Goal: Task Accomplishment & Management: Manage account settings

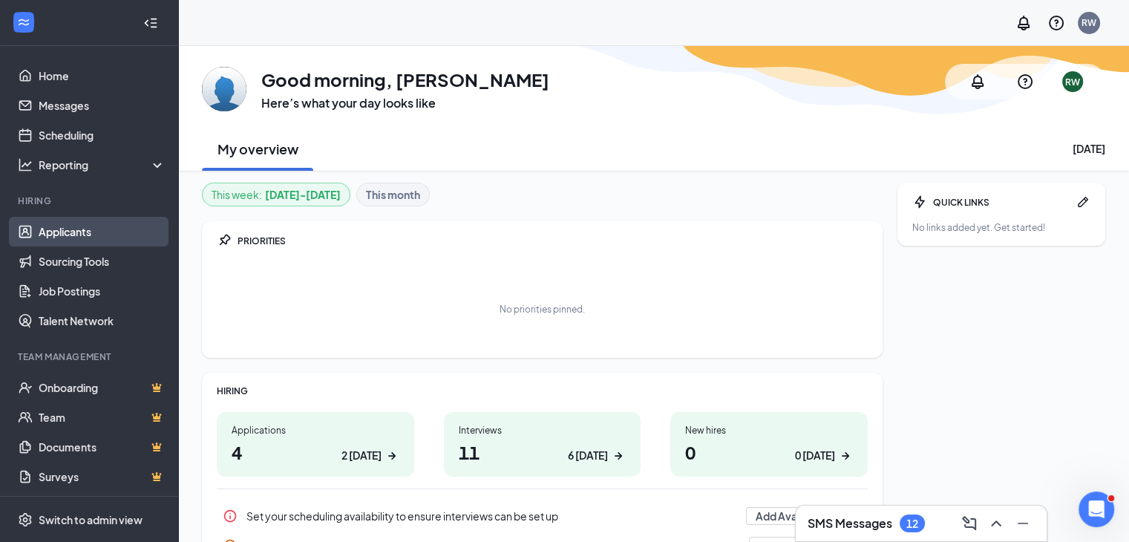
click at [66, 230] on link "Applicants" at bounding box center [102, 232] width 127 height 30
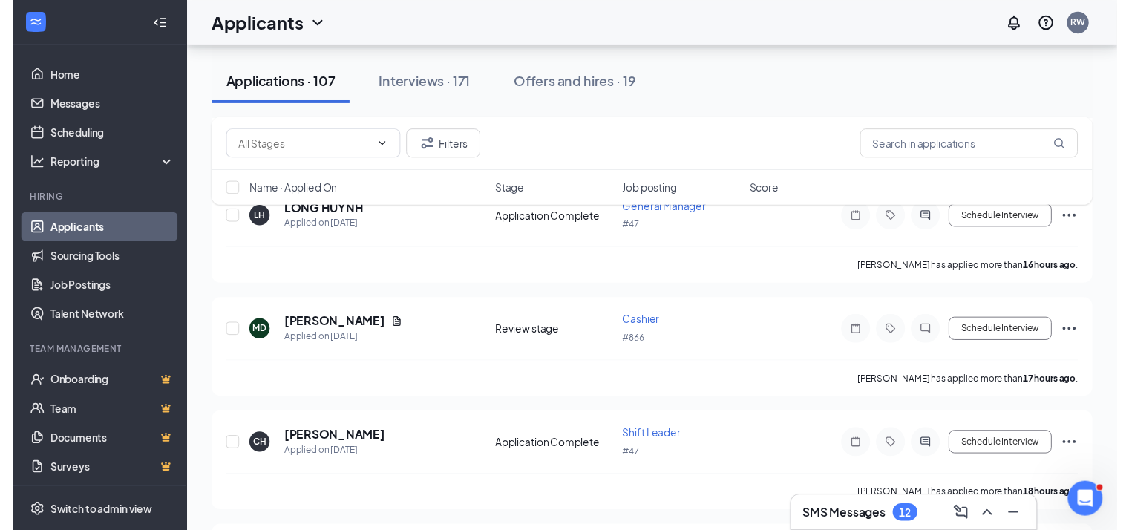
scroll to position [252, 0]
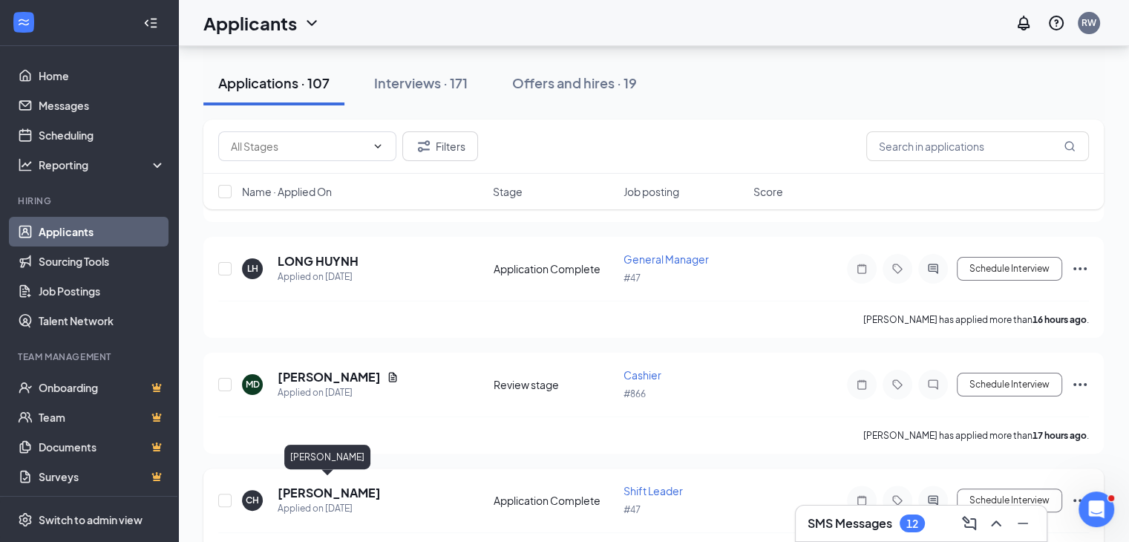
click at [303, 494] on h5 "[PERSON_NAME]" at bounding box center [329, 493] width 103 height 16
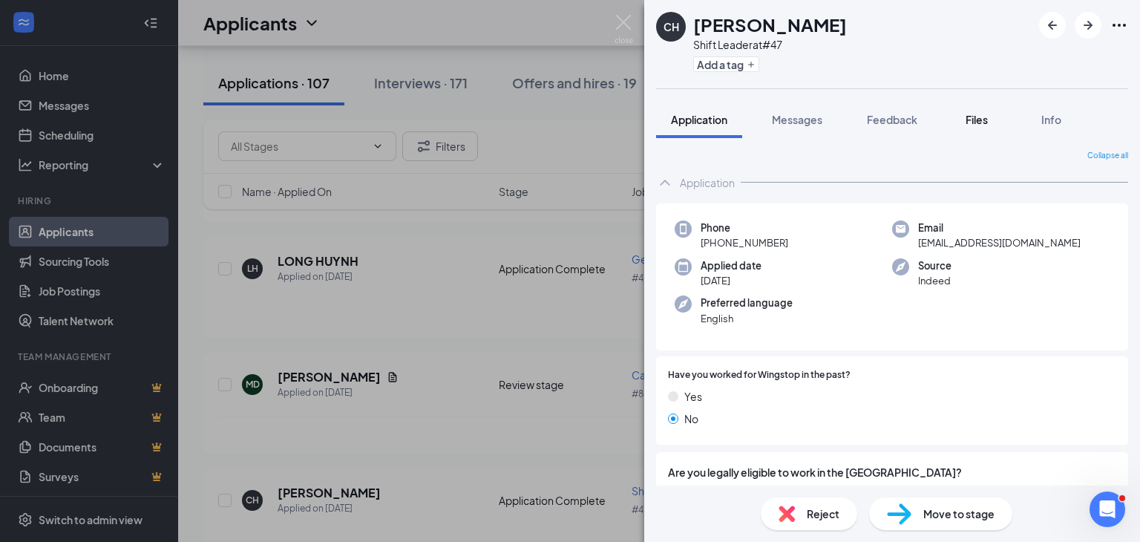
click at [974, 120] on span "Files" at bounding box center [977, 119] width 22 height 13
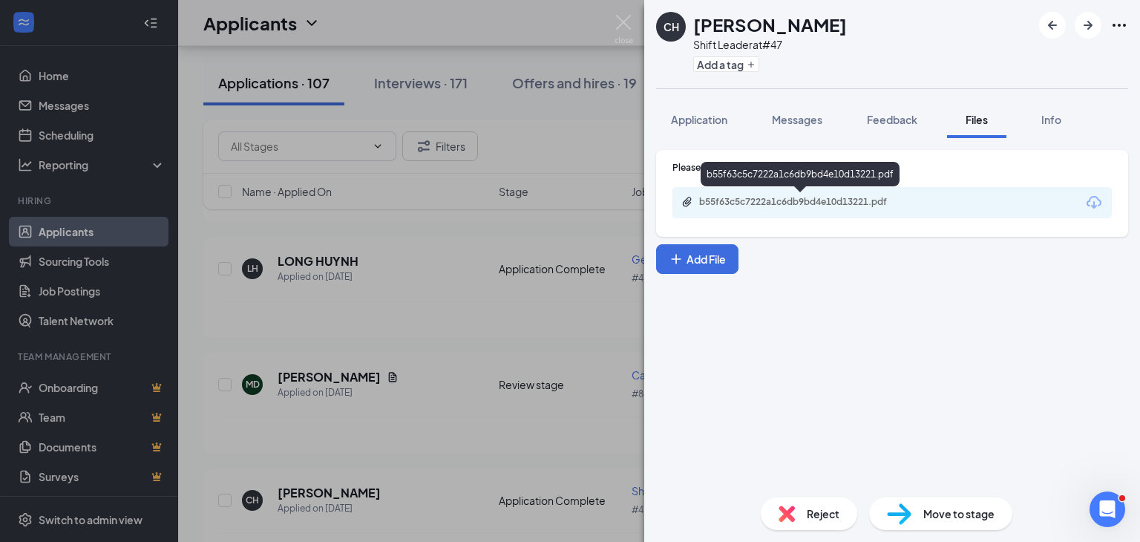
click at [851, 206] on div "b55f63c5c7222a1c6db9bd4e10d13221.pdf" at bounding box center [803, 202] width 208 height 12
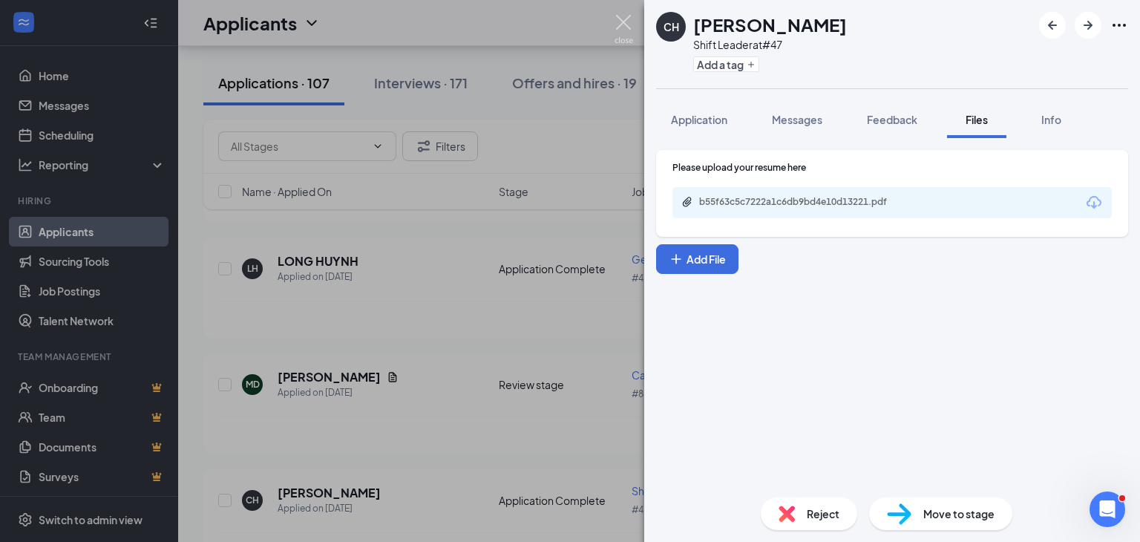
click at [622, 25] on img at bounding box center [624, 29] width 19 height 29
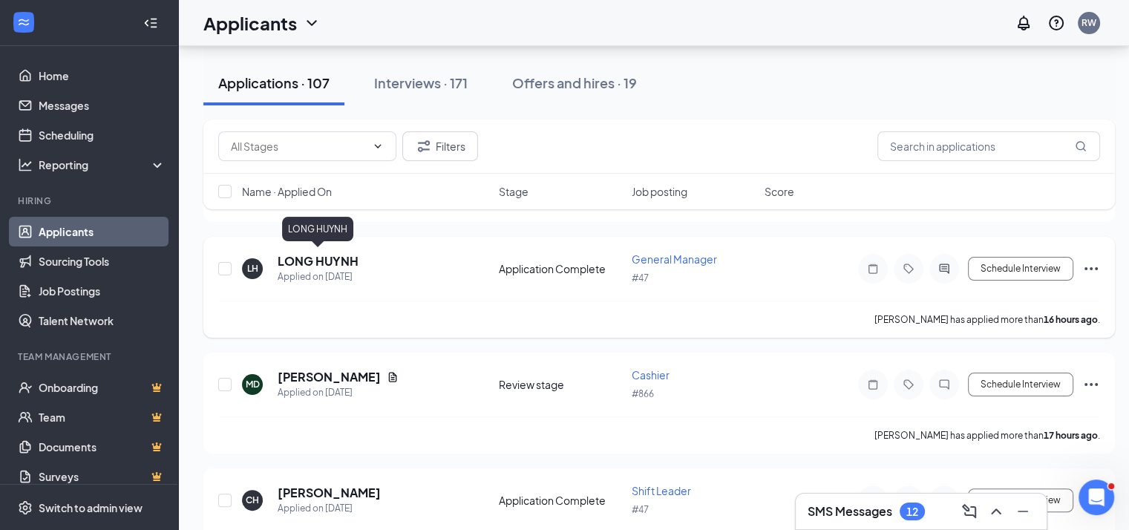
click at [329, 254] on h5 "LONG HUYNH" at bounding box center [318, 261] width 81 height 16
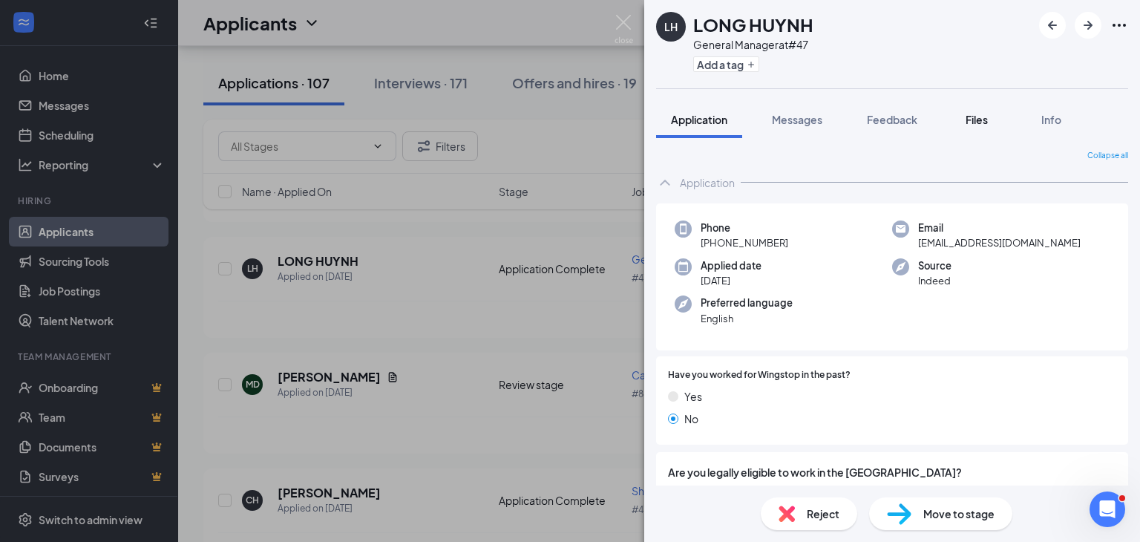
drag, startPoint x: 329, startPoint y: 254, endPoint x: 981, endPoint y: 124, distance: 665.2
click at [981, 124] on span "Files" at bounding box center [977, 119] width 22 height 13
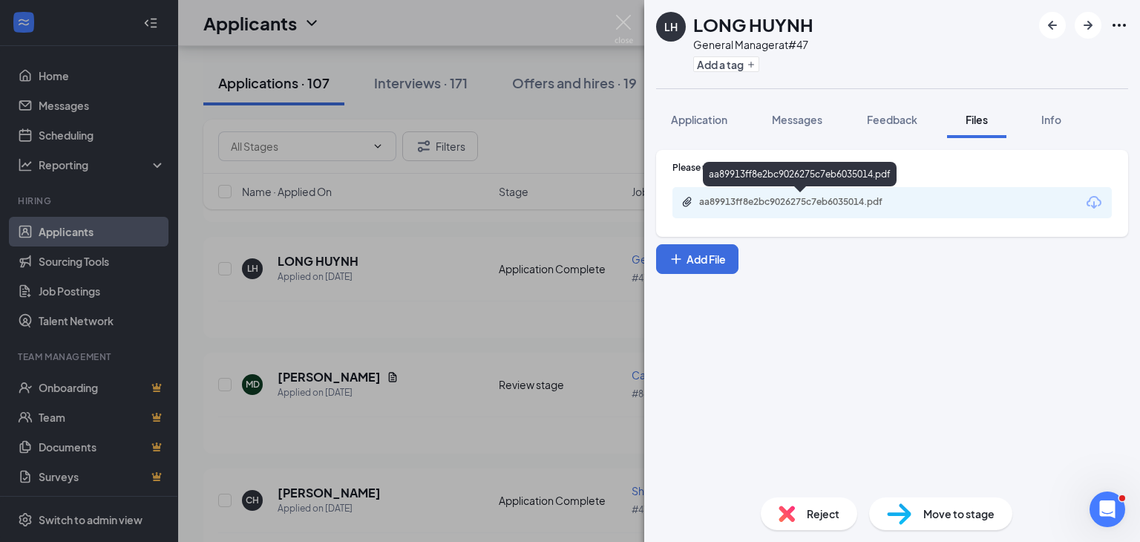
click at [879, 203] on div "aa89913ff8e2bc9026275c7eb6035014.pdf" at bounding box center [803, 202] width 208 height 12
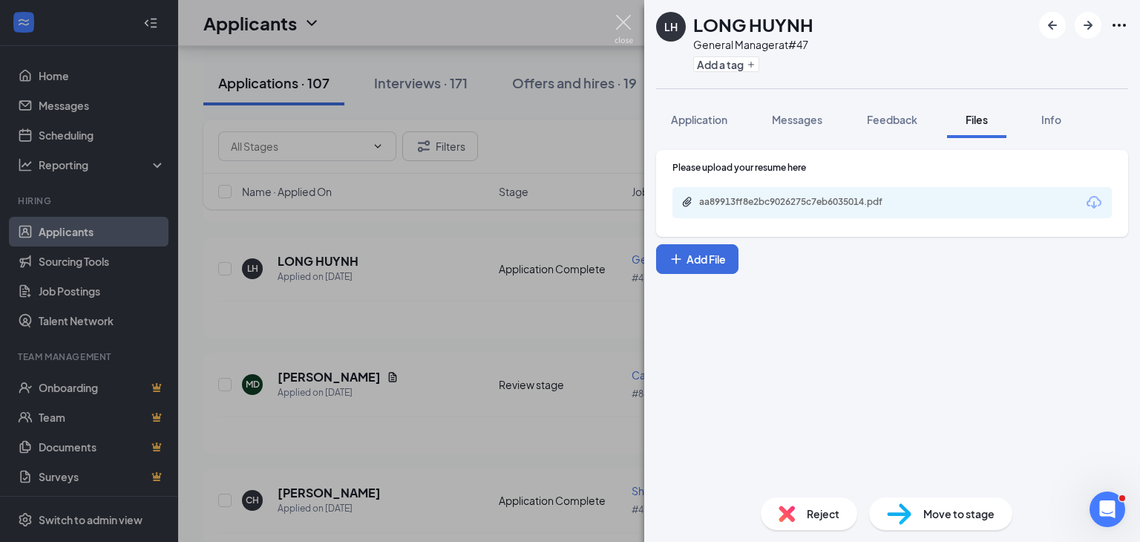
click at [626, 27] on img at bounding box center [624, 29] width 19 height 29
